Goal: Task Accomplishment & Management: Complete application form

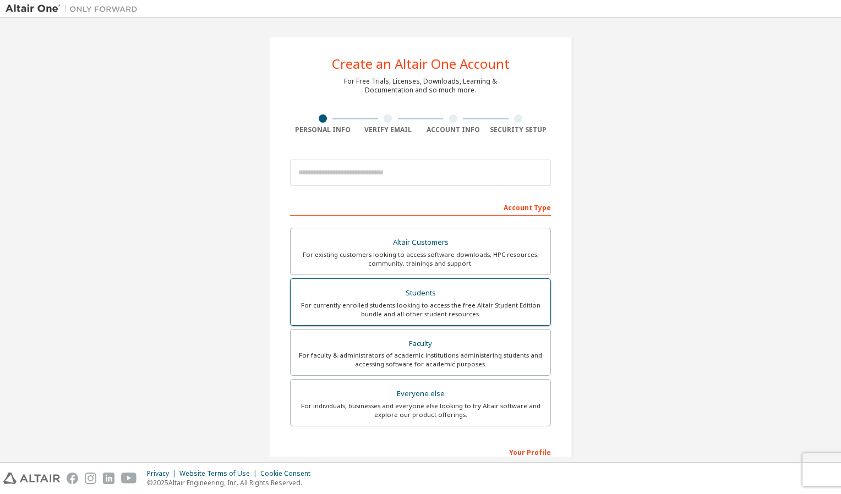
click at [473, 309] on div "For currently enrolled students looking to access the free Altair Student Editi…" at bounding box center [420, 310] width 247 height 18
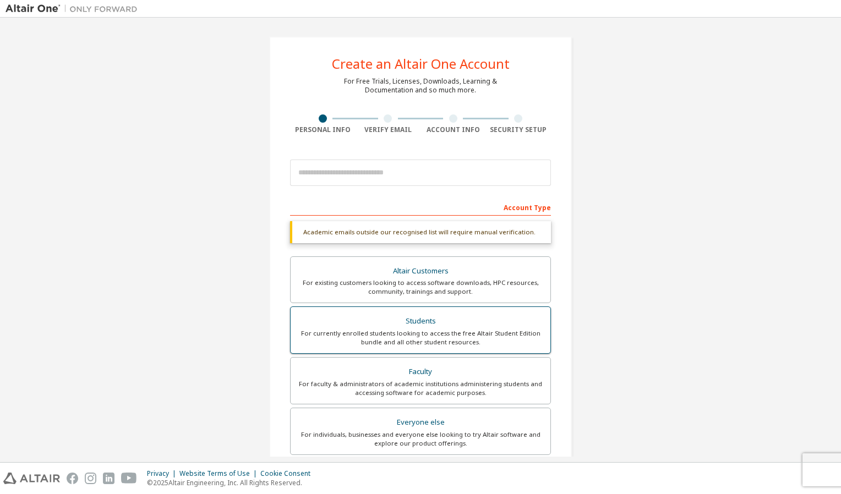
click at [473, 309] on label "Students For currently enrolled students looking to access the free Altair Stud…" at bounding box center [420, 330] width 261 height 47
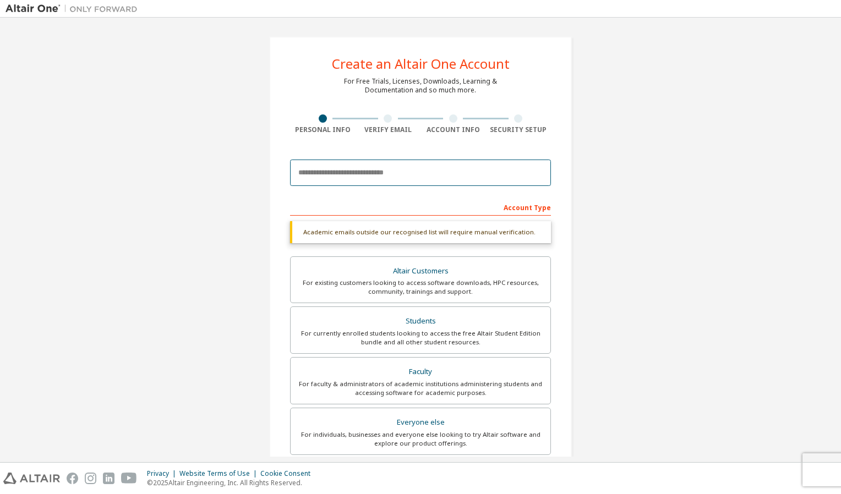
click at [422, 172] on input "email" at bounding box center [420, 173] width 261 height 26
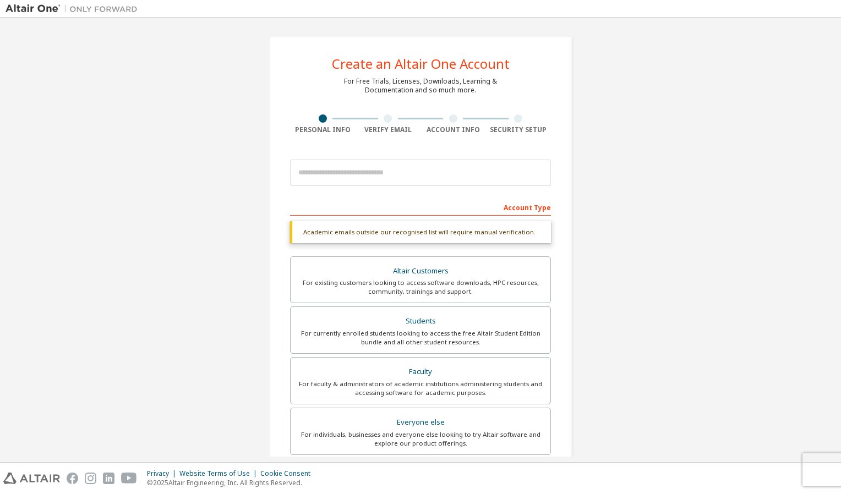
click at [578, 222] on div "Create an Altair One Account For Free Trials, Licenses, Downloads, Learning & D…" at bounding box center [420, 329] width 329 height 612
click at [387, 121] on div at bounding box center [388, 119] width 8 height 8
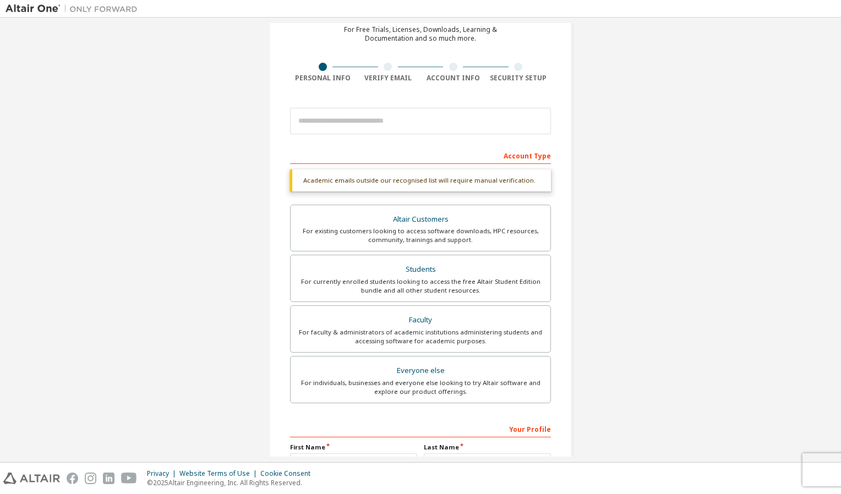
scroll to position [178, 0]
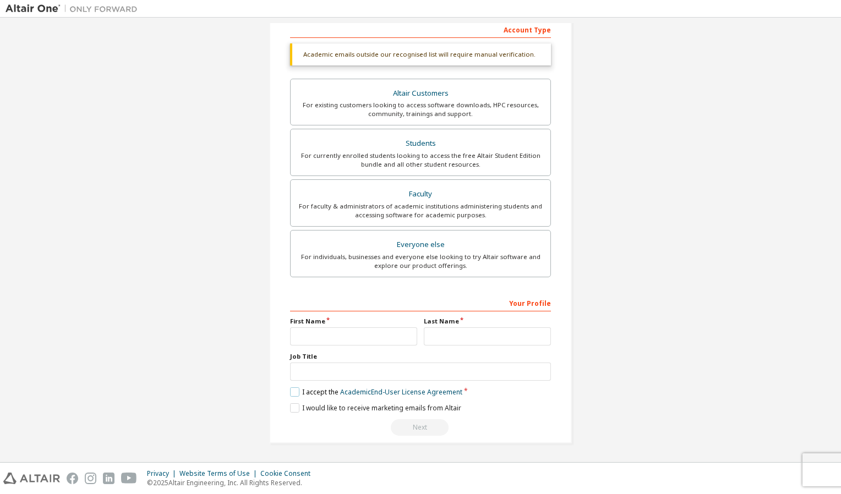
click at [295, 393] on label "I accept the Academic End-User License Agreement" at bounding box center [376, 392] width 172 height 9
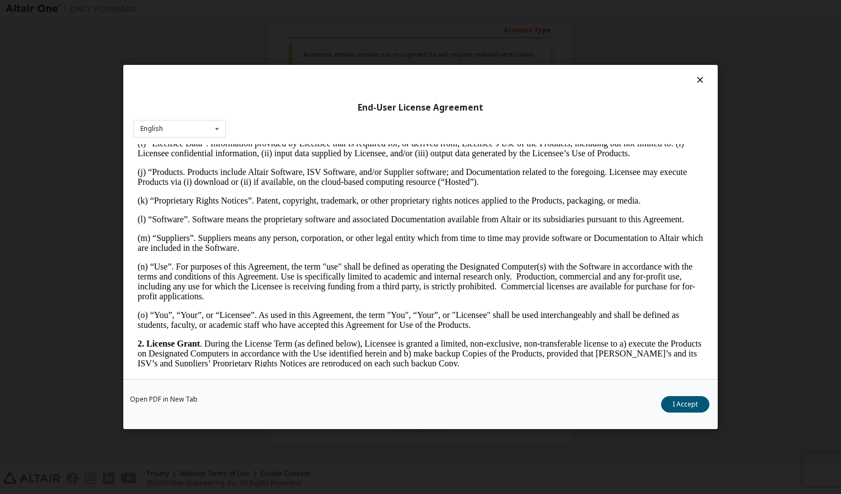
scroll to position [480, 0]
click at [701, 77] on icon at bounding box center [701, 80] width 12 height 10
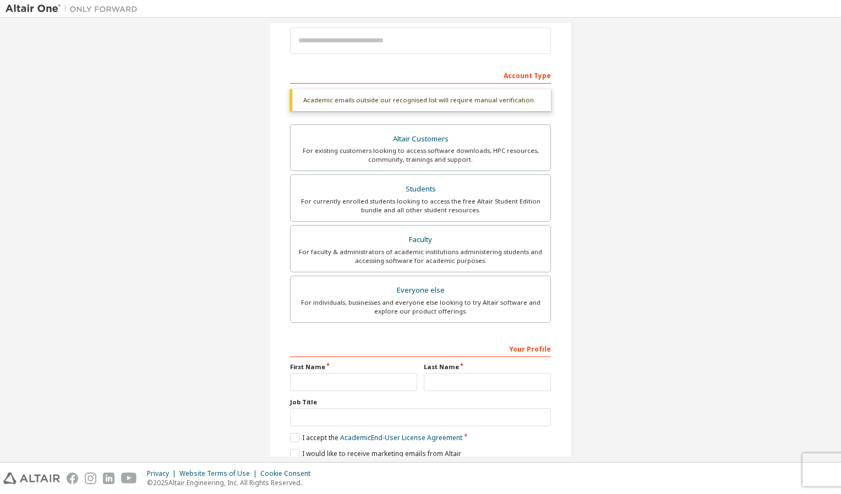
scroll to position [0, 0]
